Goal: Download file/media

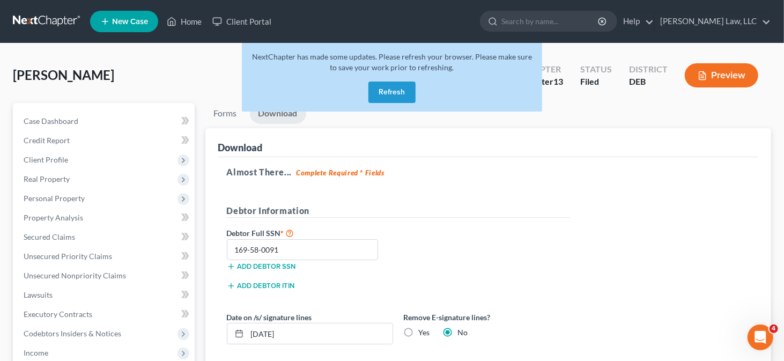
click at [396, 87] on button "Refresh" at bounding box center [392, 92] width 47 height 21
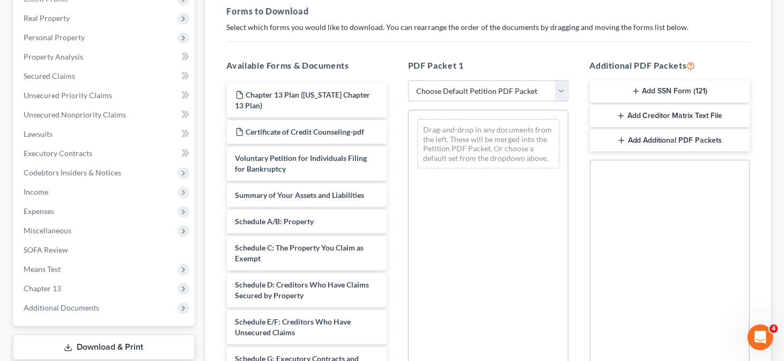
scroll to position [54, 0]
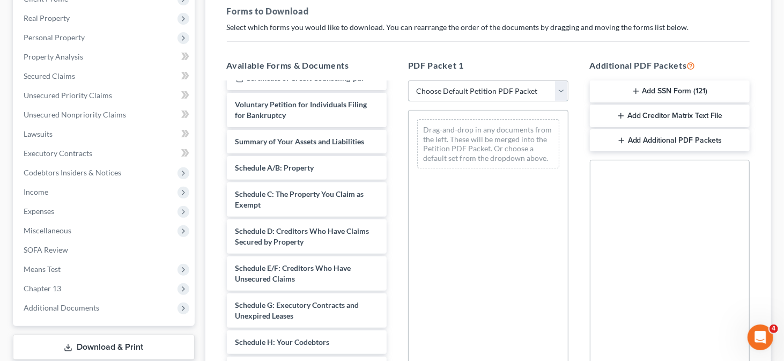
click at [489, 89] on select "Choose Default Petition PDF Packet Complete Bankruptcy Petition (all forms and …" at bounding box center [488, 90] width 160 height 21
select select "0"
click at [408, 80] on select "Choose Default Petition PDF Packet Complete Bankruptcy Petition (all forms and …" at bounding box center [488, 90] width 160 height 21
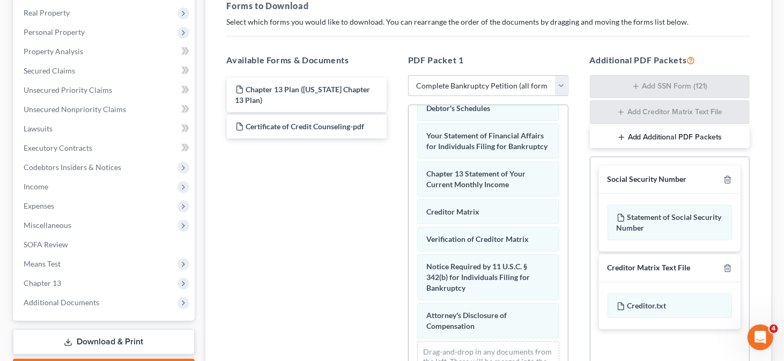
scroll to position [140, 0]
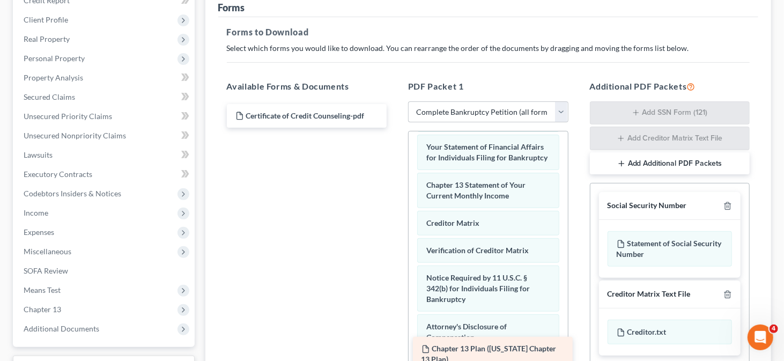
drag, startPoint x: 290, startPoint y: 107, endPoint x: 476, endPoint y: 342, distance: 299.4
click at [396, 128] on div "Chapter 13 Plan ([US_STATE] Chapter 13 Plan) Chapter 13 Plan ([US_STATE] Chapte…" at bounding box center [307, 116] width 178 height 24
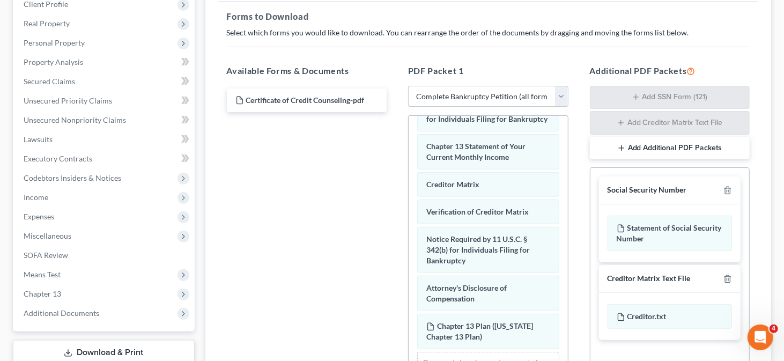
scroll to position [301, 0]
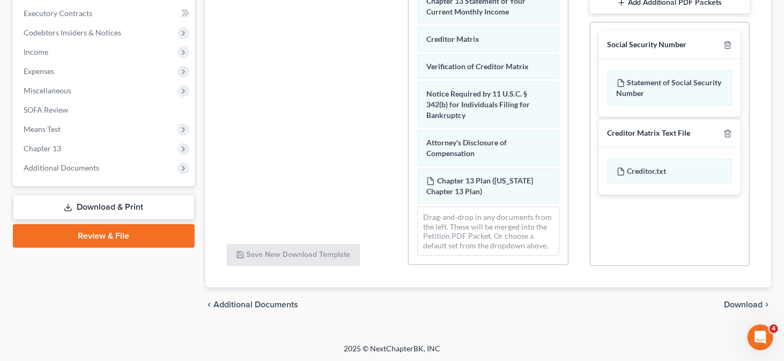
click at [744, 302] on span "Download" at bounding box center [743, 304] width 39 height 9
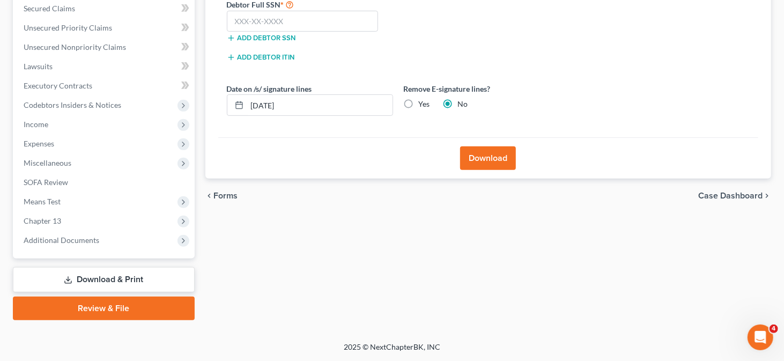
scroll to position [227, 0]
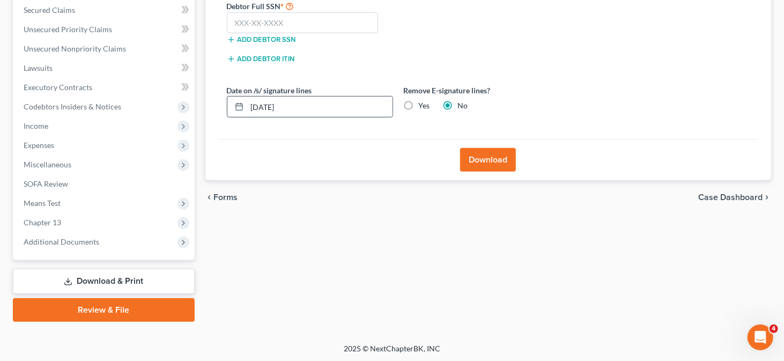
click at [267, 108] on input "[DATE]" at bounding box center [319, 107] width 145 height 20
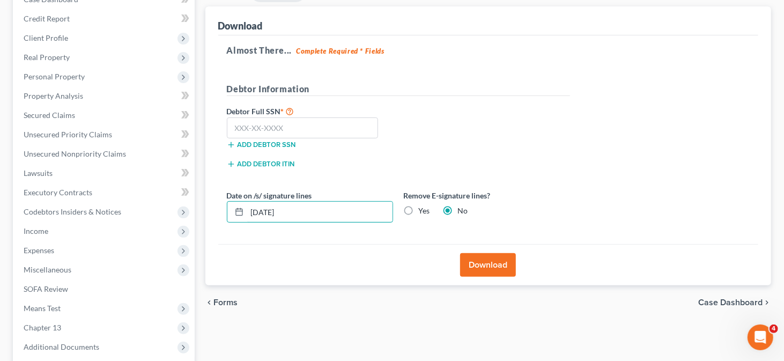
scroll to position [120, 0]
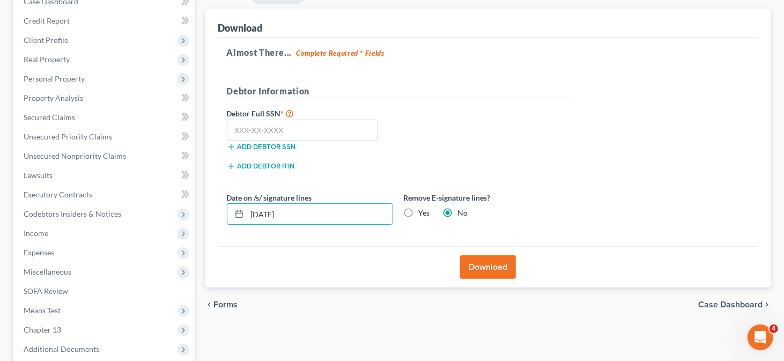
type input "[DATE]"
click at [421, 209] on label "Yes" at bounding box center [424, 213] width 11 height 11
click at [423, 209] on input "Yes" at bounding box center [426, 211] width 7 height 7
radio input "true"
radio input "false"
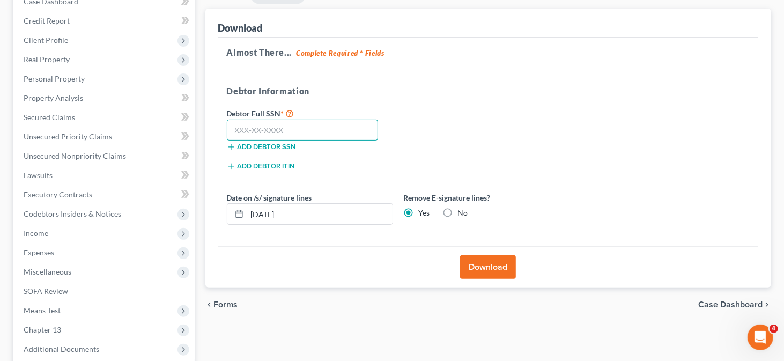
click at [303, 135] on input "text" at bounding box center [303, 130] width 152 height 21
type input "169-58-0091"
click at [502, 267] on button "Download" at bounding box center [488, 267] width 56 height 24
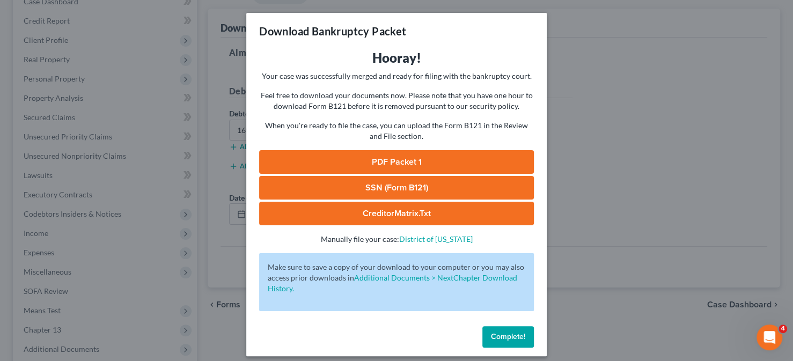
click at [398, 166] on link "PDF Packet 1" at bounding box center [396, 162] width 275 height 24
click at [704, 89] on div "Download Bankruptcy Packet Hooray! Your case was successfully merged and ready …" at bounding box center [396, 180] width 793 height 361
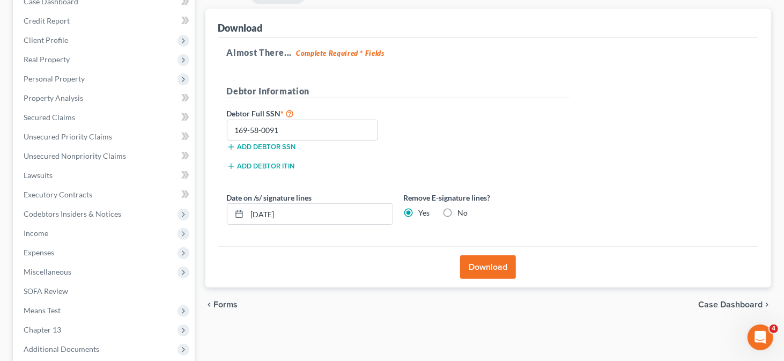
click at [720, 72] on div "Almost There... Complete Required * Fields Debtor Information Debtor Full SSN *…" at bounding box center [488, 142] width 541 height 209
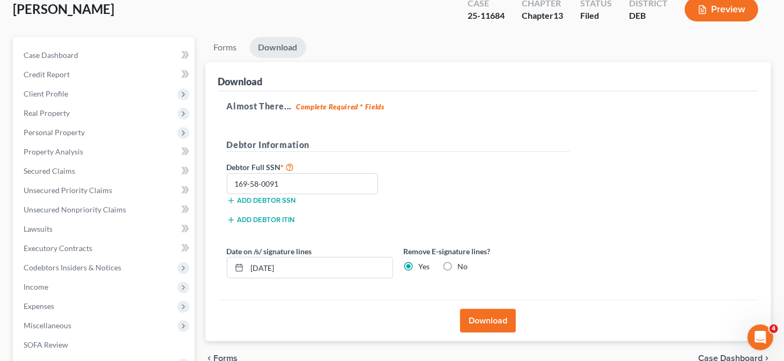
scroll to position [0, 0]
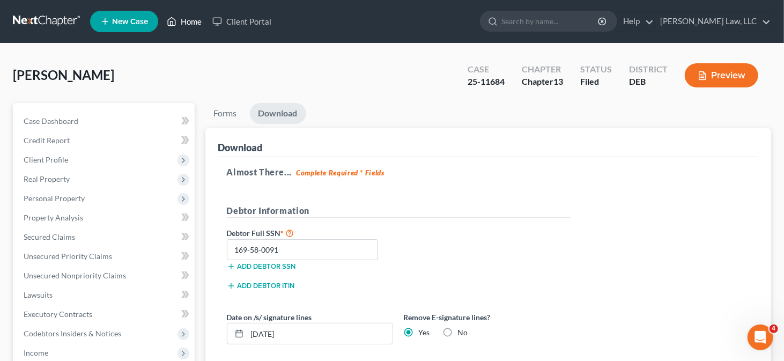
click at [189, 23] on link "Home" at bounding box center [184, 21] width 46 height 19
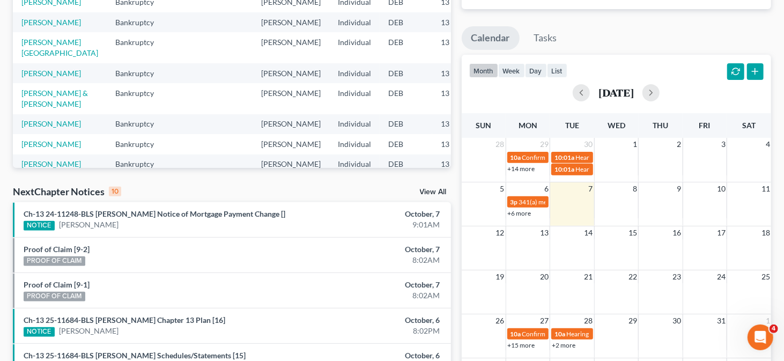
scroll to position [410, 0]
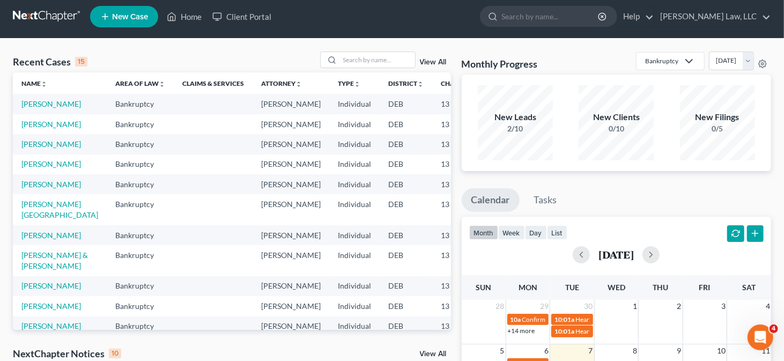
scroll to position [0, 0]
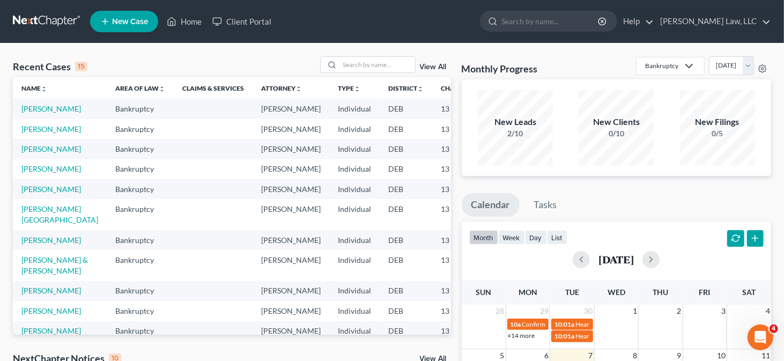
click at [20, 101] on td "[PERSON_NAME]" at bounding box center [60, 109] width 94 height 20
click at [23, 107] on link "[PERSON_NAME]" at bounding box center [51, 108] width 60 height 9
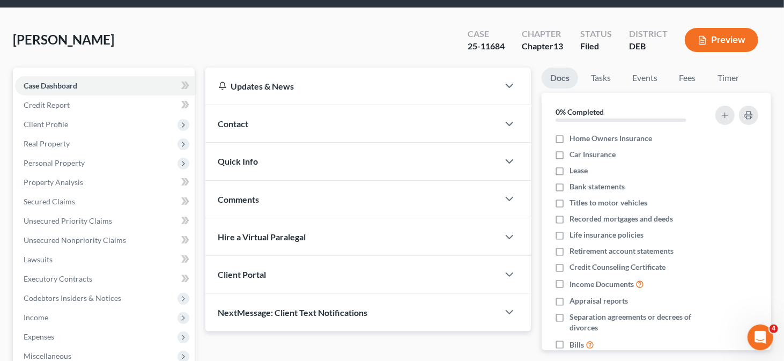
scroll to position [54, 0]
